Goal: Task Accomplishment & Management: Manage account settings

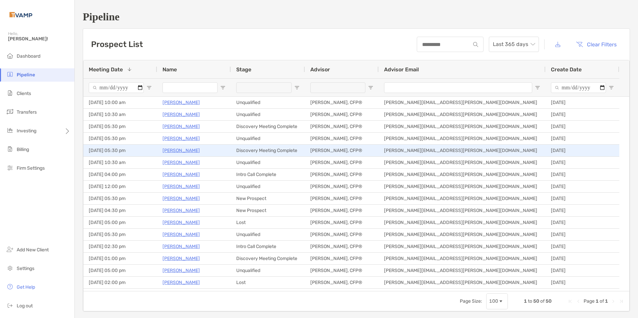
click at [182, 152] on p "Kathy Myers" at bounding box center [180, 150] width 37 height 8
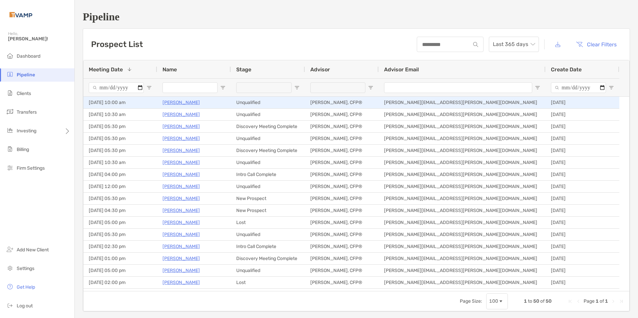
click at [169, 101] on p "Rujuta Patil" at bounding box center [180, 102] width 37 height 8
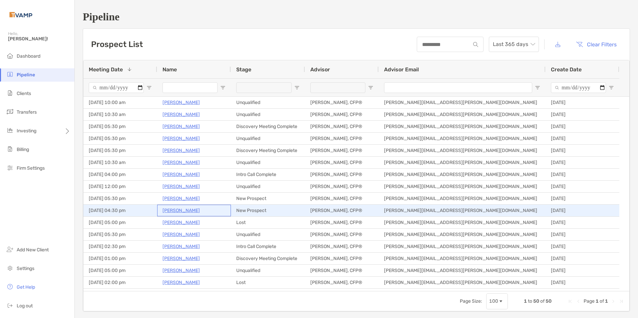
click at [184, 212] on p "Ann Macgregor" at bounding box center [180, 210] width 37 height 8
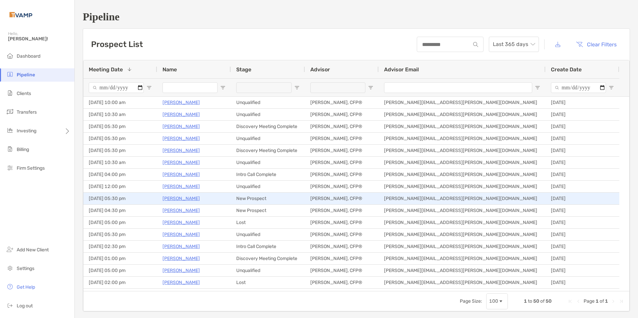
click at [182, 198] on p "[PERSON_NAME]" at bounding box center [180, 198] width 37 height 8
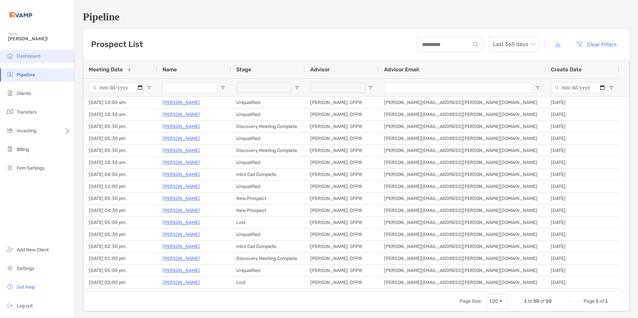
click at [25, 60] on li "Dashboard" at bounding box center [37, 56] width 74 height 13
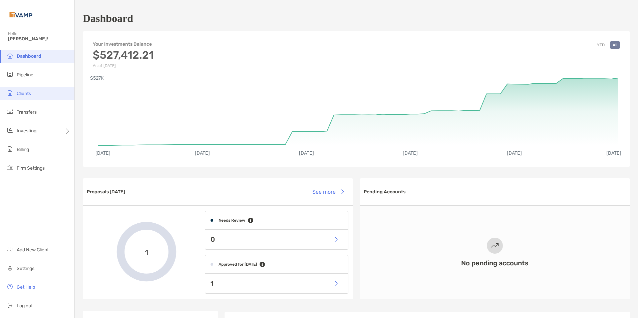
click at [23, 91] on span "Clients" at bounding box center [24, 94] width 14 height 6
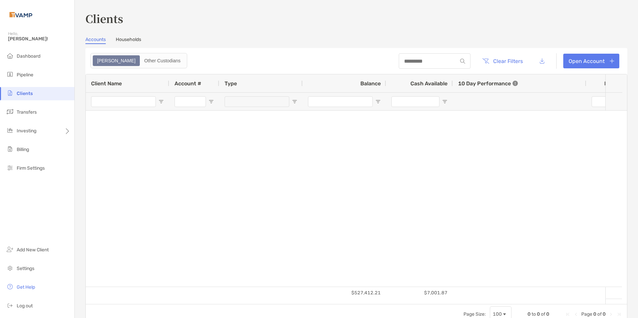
type input "***"
click at [98, 57] on div "Zoe" at bounding box center [116, 60] width 46 height 9
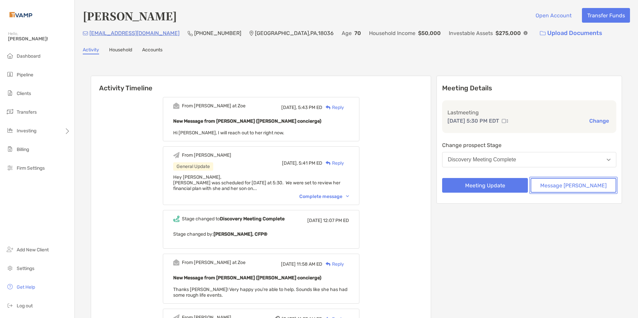
click at [556, 186] on button "Message Zoe" at bounding box center [573, 185] width 86 height 15
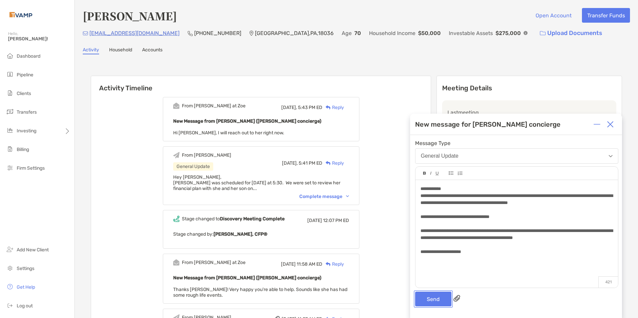
click at [428, 299] on button "Send" at bounding box center [433, 299] width 36 height 15
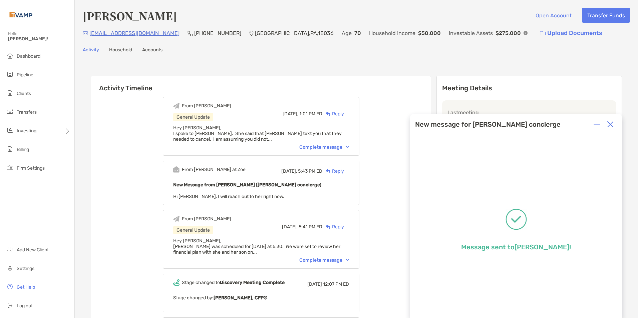
click at [612, 121] on img at bounding box center [610, 124] width 7 height 7
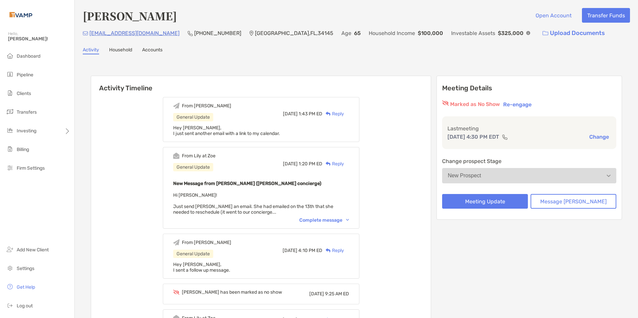
click at [349, 219] on div "Complete message" at bounding box center [324, 220] width 50 height 6
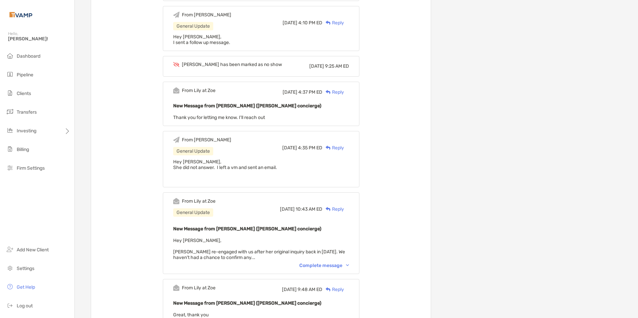
scroll to position [267, 0]
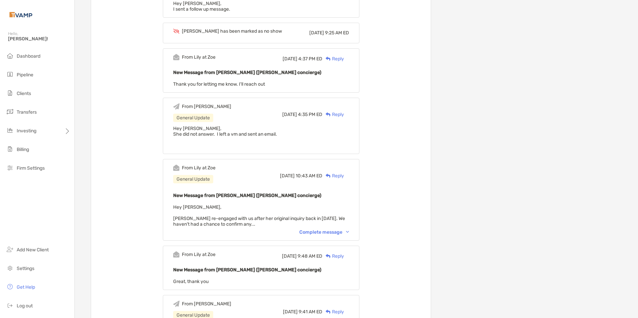
click at [356, 237] on div "From Lily at Zoe General Update Wed, Aug 13 10:43 AM ED Reply New Message from …" at bounding box center [261, 200] width 196 height 82
click at [349, 232] on div "Complete message" at bounding box center [324, 233] width 50 height 6
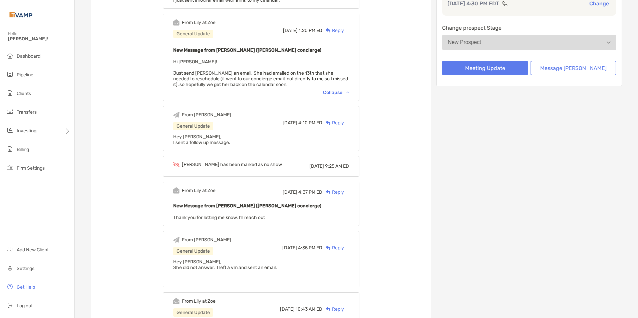
scroll to position [0, 0]
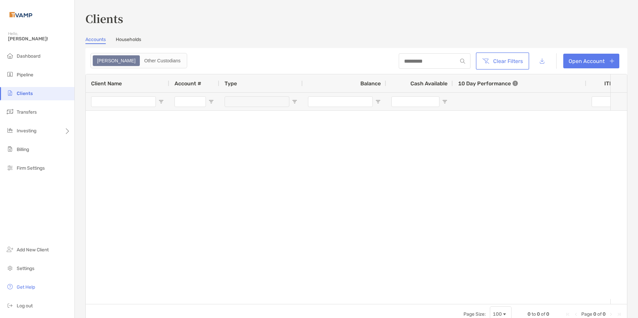
drag, startPoint x: 483, startPoint y: 60, endPoint x: 473, endPoint y: 101, distance: 42.2
click at [483, 60] on button "Clear Filters" at bounding box center [502, 61] width 51 height 15
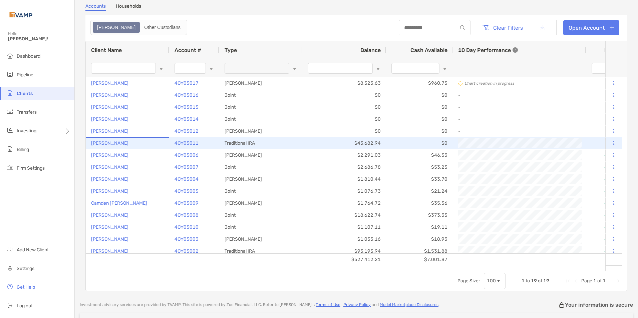
click at [116, 143] on p "Sarah Lindholm" at bounding box center [109, 143] width 37 height 8
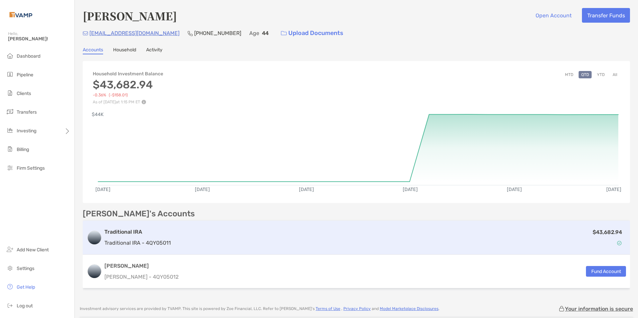
click at [197, 229] on div "$43,682.94" at bounding box center [399, 237] width 452 height 19
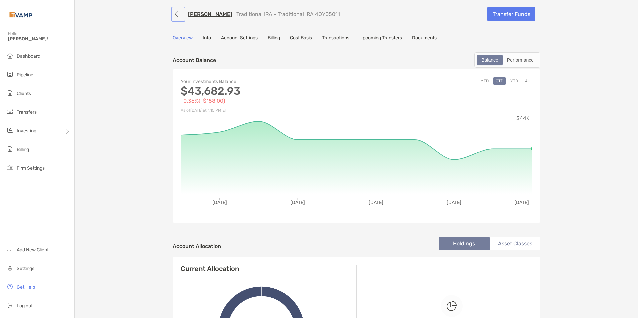
click at [176, 13] on button "button" at bounding box center [177, 14] width 11 height 12
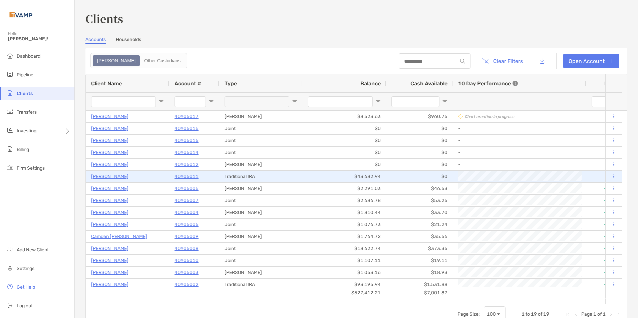
click at [114, 174] on p "Sarah Lindholm" at bounding box center [109, 176] width 37 height 8
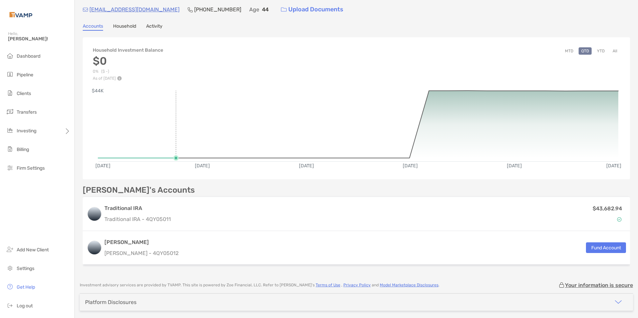
scroll to position [48, 0]
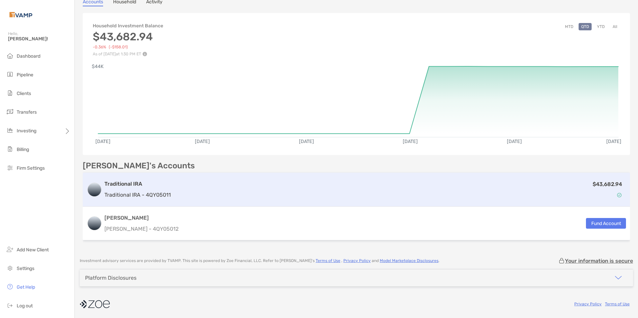
click at [172, 188] on div "Traditional IRA Traditional IRA - 4QY05011 $43,682.94" at bounding box center [356, 190] width 547 height 34
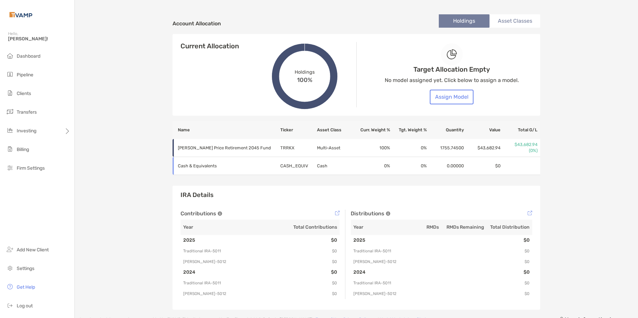
scroll to position [209, 0]
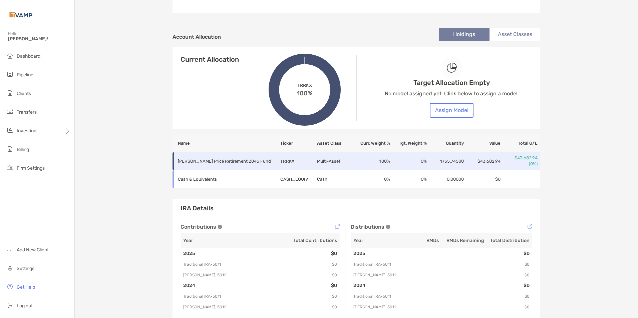
click at [200, 164] on p "T.Rowe Price Retirement 2045 Fund" at bounding box center [224, 161] width 93 height 8
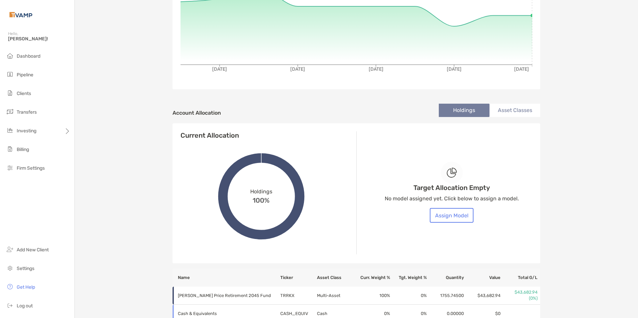
scroll to position [200, 0]
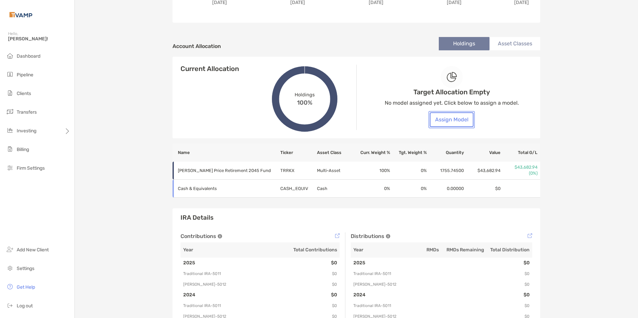
click at [449, 118] on button "Assign Model" at bounding box center [452, 119] width 44 height 15
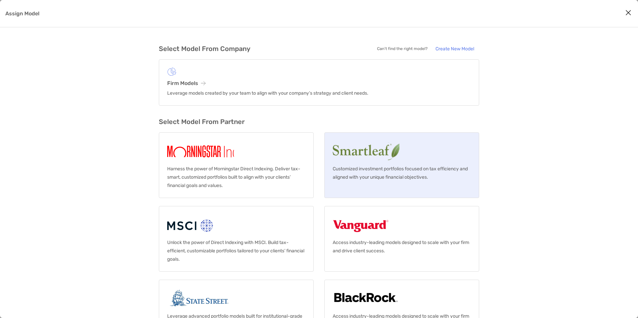
scroll to position [30, 0]
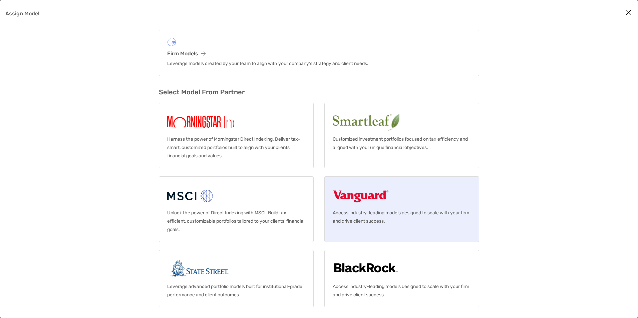
click at [369, 203] on img "Assign Model" at bounding box center [361, 195] width 56 height 21
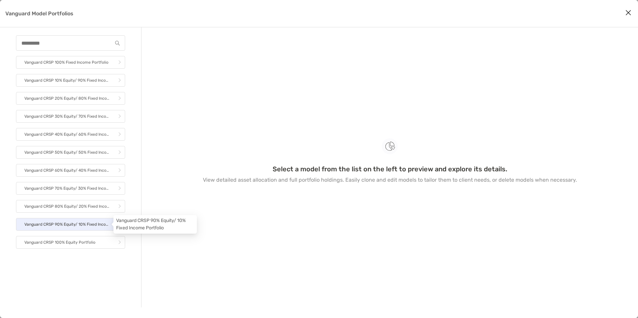
click at [91, 224] on p "Vanguard CRSP 90% Equity/ 10% Fixed Income Portfolio" at bounding box center [66, 225] width 85 height 8
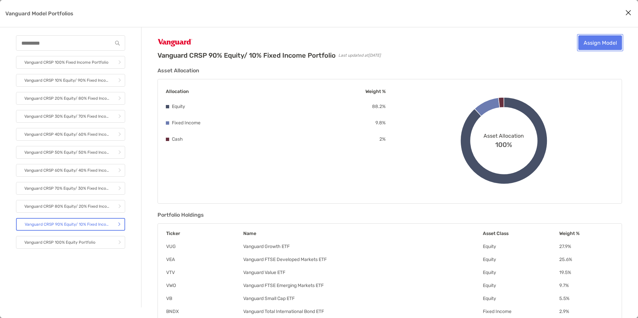
click at [598, 42] on link "Assign Model" at bounding box center [600, 42] width 44 height 15
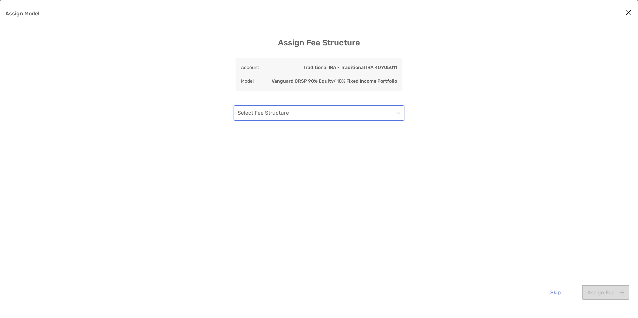
click at [334, 115] on input "Assign Model" at bounding box center [316, 113] width 156 height 15
click at [322, 116] on input "Assign Model" at bounding box center [316, 113] width 156 height 15
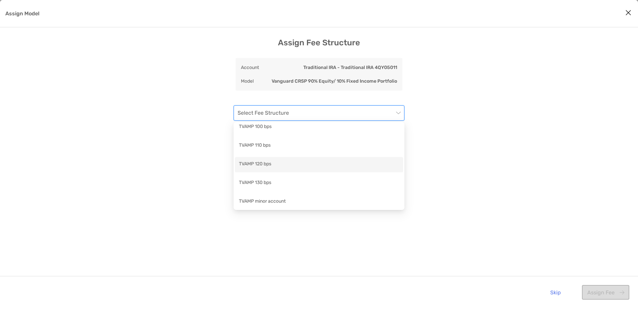
scroll to position [42, 0]
click at [296, 165] on div "TVAMP 120 bps" at bounding box center [319, 163] width 160 height 8
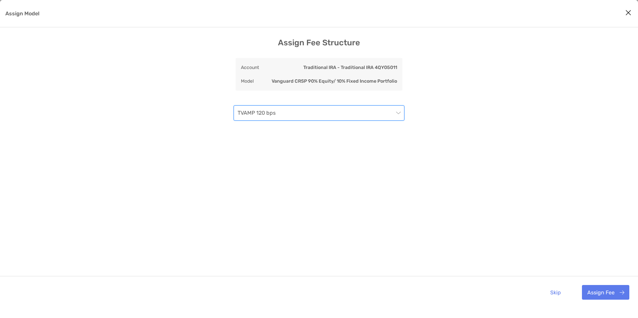
click at [293, 116] on span "TVAMP 120 bps" at bounding box center [319, 113] width 163 height 15
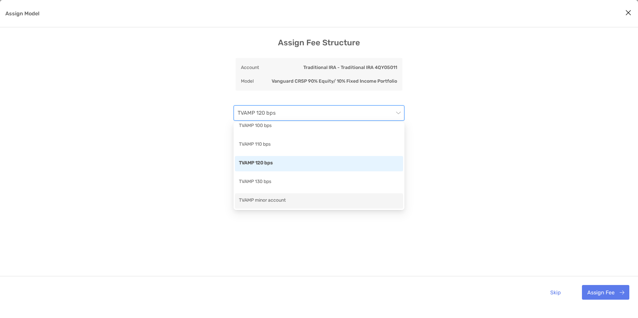
click at [307, 202] on div "TVAMP minor account" at bounding box center [319, 201] width 160 height 8
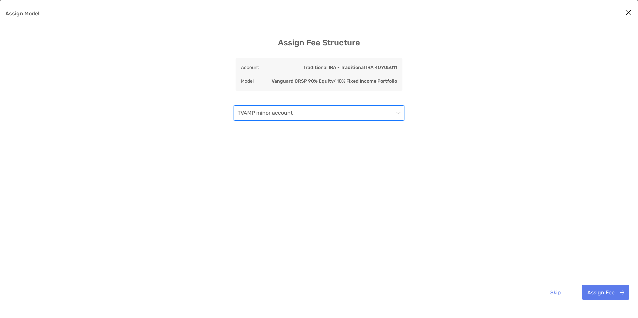
click at [304, 113] on span "TVAMP minor account" at bounding box center [319, 113] width 163 height 15
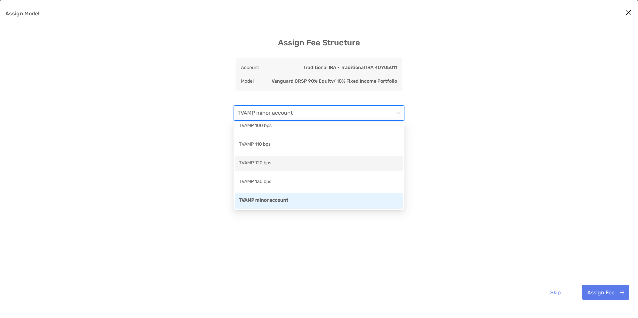
click at [281, 162] on div "TVAMP 120 bps" at bounding box center [319, 163] width 160 height 8
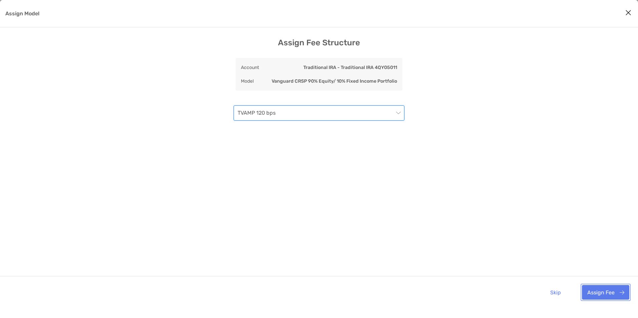
click at [596, 295] on button "Assign Fee" at bounding box center [605, 292] width 47 height 15
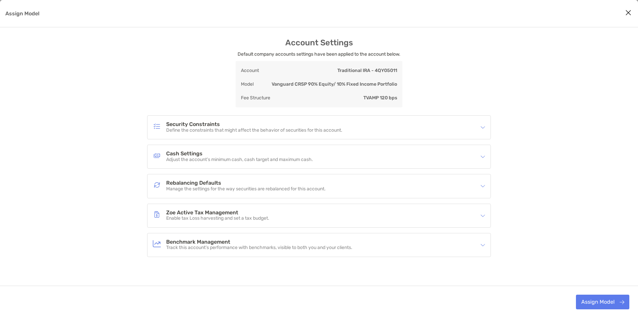
click at [238, 128] on p "Define the constraints that might affect the behavior of securities for this ac…" at bounding box center [254, 131] width 176 height 6
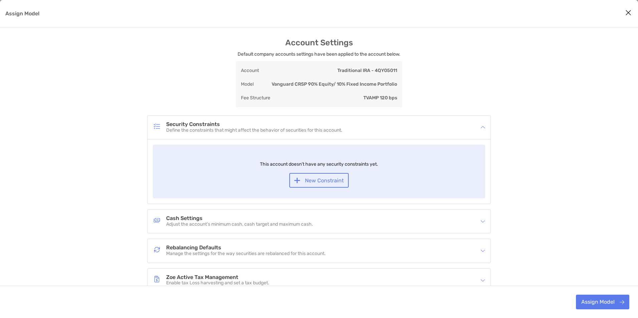
click at [251, 219] on h4 "Cash Settings" at bounding box center [239, 219] width 147 height 6
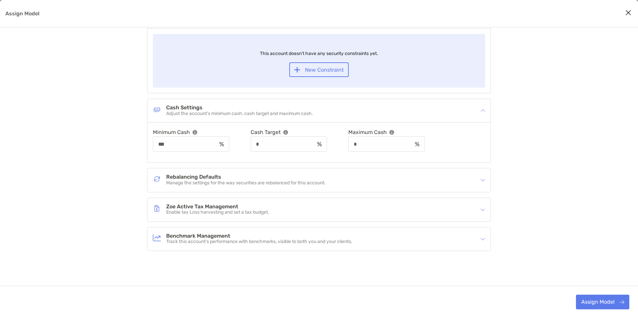
scroll to position [112, 0]
click at [241, 178] on h4 "Rebalancing Defaults" at bounding box center [245, 176] width 159 height 6
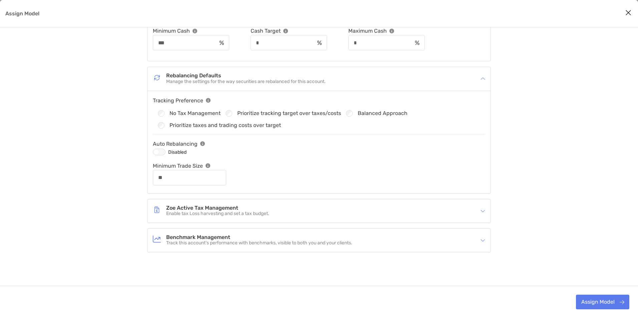
scroll to position [215, 0]
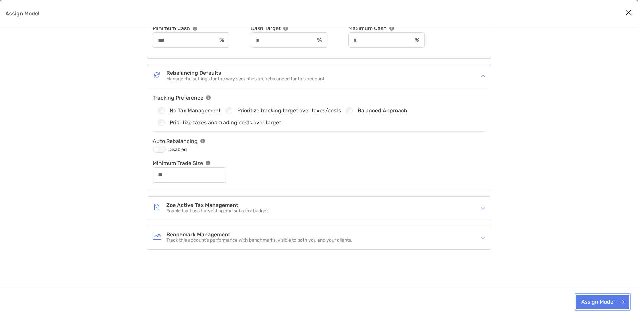
click at [598, 302] on button "Assign Model" at bounding box center [602, 302] width 53 height 15
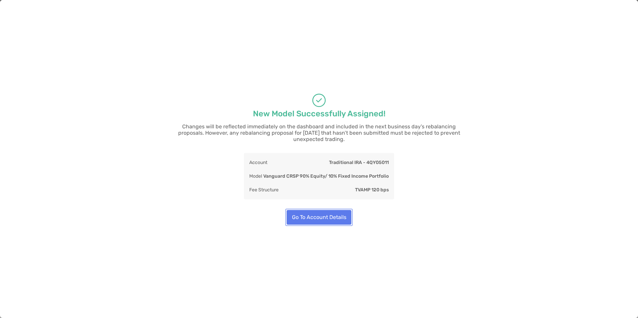
click at [300, 213] on button "Go To Account Details" at bounding box center [319, 217] width 65 height 15
type input "**"
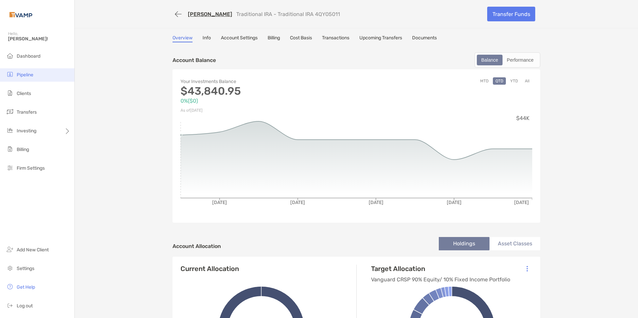
click at [27, 70] on li "Pipeline" at bounding box center [37, 74] width 74 height 13
